Goal: Find specific page/section: Find specific page/section

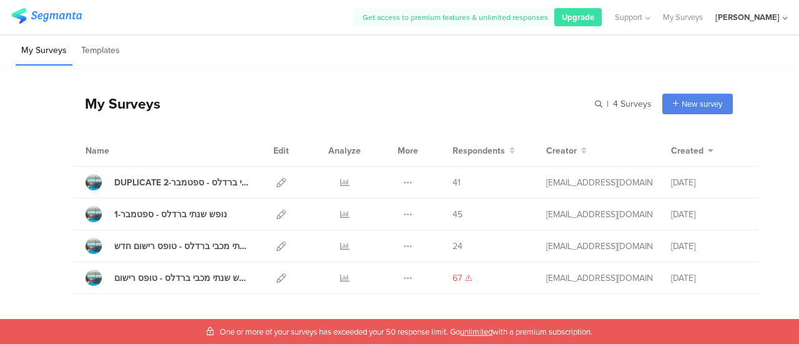
scroll to position [29, 0]
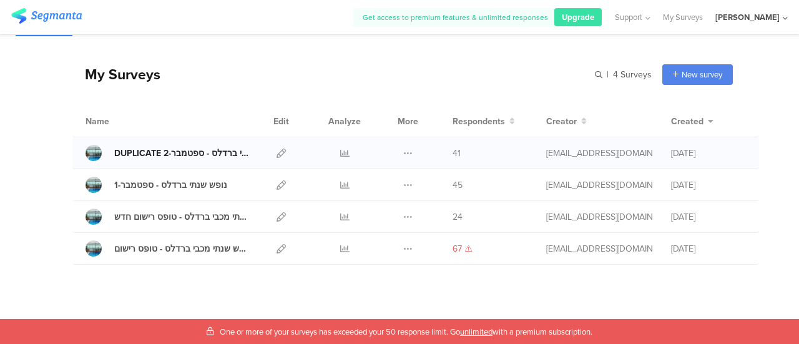
click at [169, 152] on div "DUPLICATE נופש שנתי ברדלס - ספטמבר-2" at bounding box center [181, 153] width 135 height 13
click at [154, 183] on div "נופש שנתי ברדלס - ספטמבר-1" at bounding box center [170, 184] width 113 height 13
